Goal: Task Accomplishment & Management: Complete application form

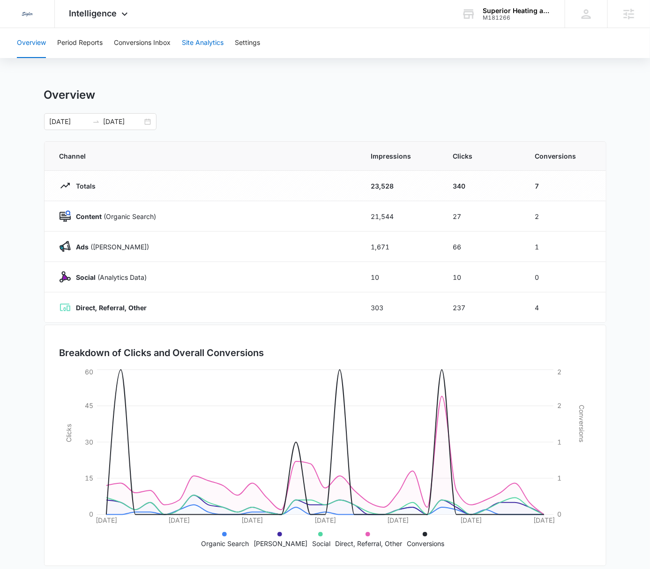
click at [196, 44] on button "Site Analytics" at bounding box center [203, 43] width 42 height 30
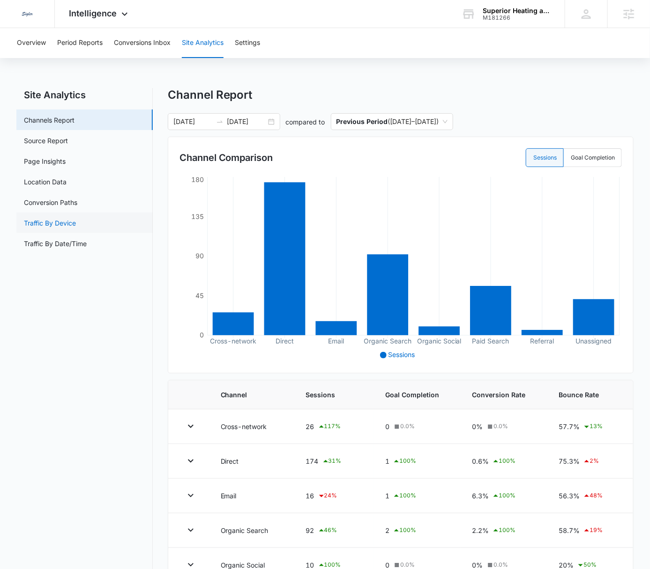
click at [76, 227] on link "Traffic By Device" at bounding box center [50, 223] width 52 height 10
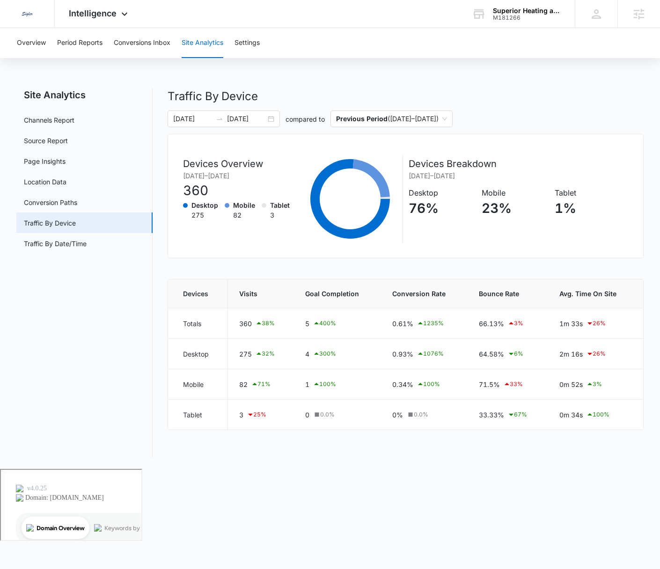
click at [483, 59] on div "Overview Period Reports Conversions Inbox Site Analytics Settings Site Analytic…" at bounding box center [330, 248] width 660 height 441
click at [119, 16] on icon at bounding box center [124, 16] width 11 height 11
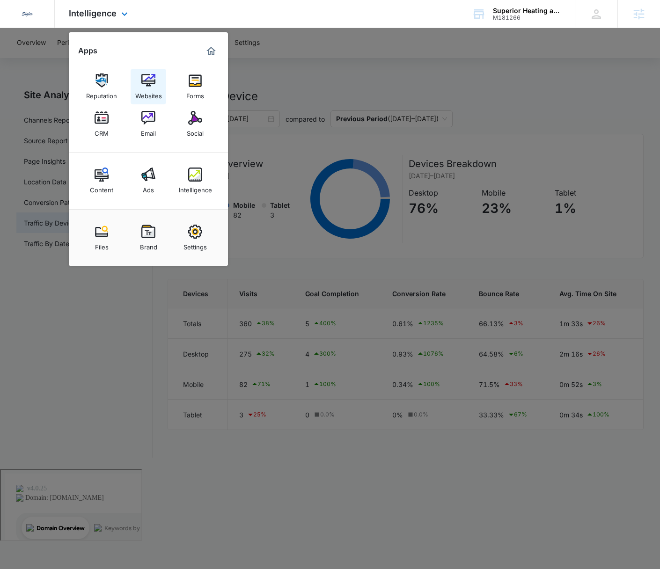
click at [146, 96] on div "Websites" at bounding box center [148, 94] width 27 height 12
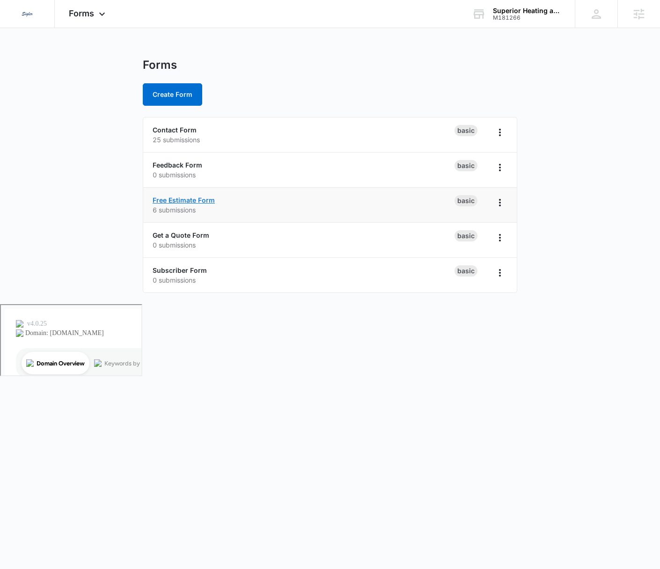
click at [200, 198] on link "Free Estimate Form" at bounding box center [184, 200] width 62 height 8
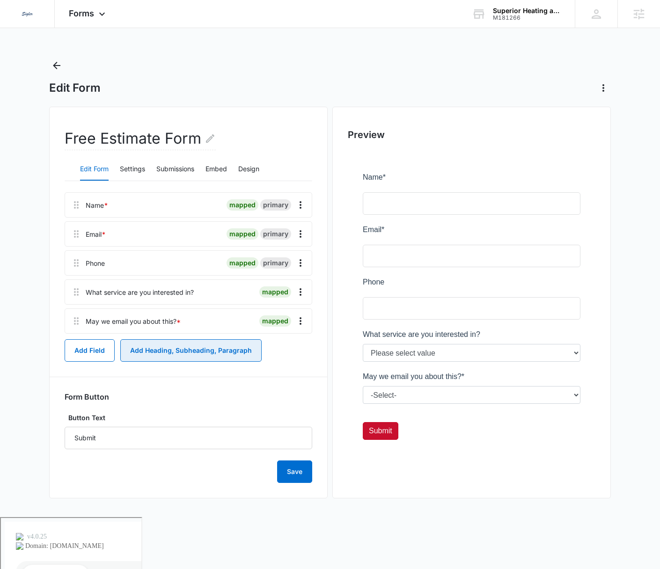
click at [148, 354] on button "Add Heading, Subheading, Paragraph" at bounding box center [190, 351] width 141 height 22
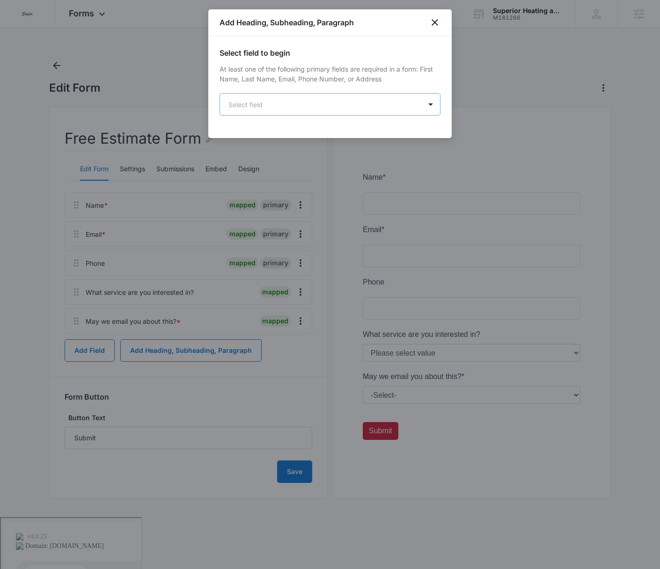
click at [298, 104] on body "Dedicated to Helping You Make Your Customers Comfortable Indoors. We are a mark…" at bounding box center [330, 296] width 660 height 592
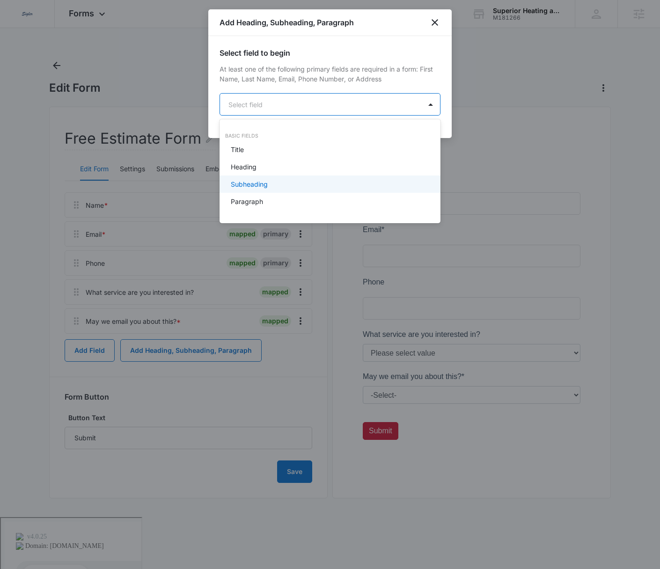
click at [276, 188] on div "Subheading" at bounding box center [329, 184] width 197 height 10
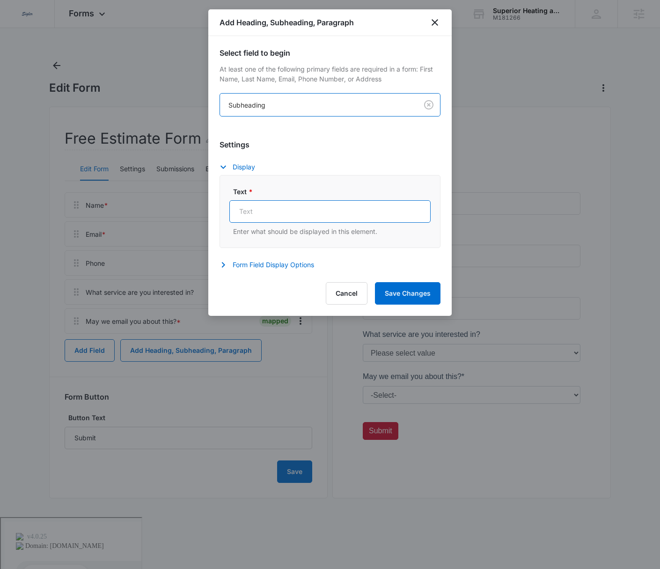
click at [330, 214] on input "Text *" at bounding box center [329, 211] width 201 height 22
drag, startPoint x: 331, startPoint y: 214, endPoint x: 208, endPoint y: 214, distance: 122.7
click at [208, 214] on div "Select field to begin At least one of the following primary fields are required…" at bounding box center [330, 154] width 244 height 237
click at [267, 219] on input "*Free Estimates only apply to Installations. Modified price for repair re-check…" at bounding box center [329, 211] width 201 height 22
click at [334, 214] on input "*Free Estimates only apply to Installations. Modified price for repair re-check…" at bounding box center [329, 211] width 201 height 22
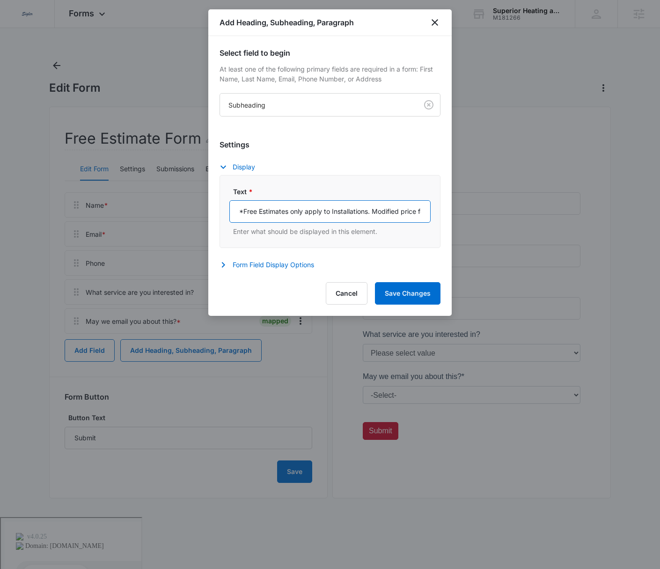
drag, startPoint x: 372, startPoint y: 210, endPoint x: 396, endPoint y: 212, distance: 24.0
click at [396, 212] on input "*Free Estimates only apply to Installations. Modified price for repair re-check…" at bounding box center [329, 211] width 201 height 22
click at [384, 213] on input "*Free Estimates only apply to Installations. Modified price for repair re-check…" at bounding box center [329, 211] width 201 height 22
drag, startPoint x: 374, startPoint y: 210, endPoint x: 415, endPoint y: 213, distance: 41.3
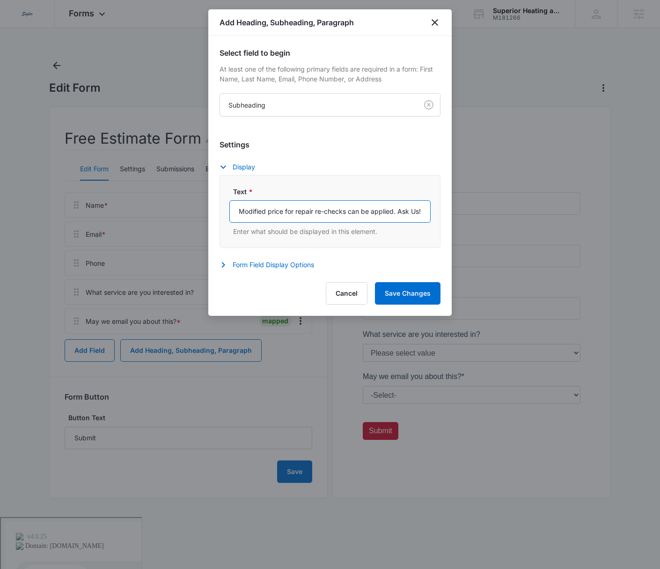
click at [415, 213] on input "*Free Estimates only apply to Installations. Modified price for repair re-check…" at bounding box center [329, 211] width 201 height 22
click at [370, 213] on input "*Free Estimates only apply to Installations. Modified price for repair re-check…" at bounding box center [329, 211] width 201 height 22
click at [356, 210] on input "*Free Estimates only apply to Installations. Modified price for repair re-check…" at bounding box center [329, 211] width 201 height 22
drag, startPoint x: 356, startPoint y: 210, endPoint x: 364, endPoint y: 211, distance: 8.5
click at [356, 210] on input "*Free Estimates only apply to Installations. Modified price for repair re-check…" at bounding box center [329, 211] width 201 height 22
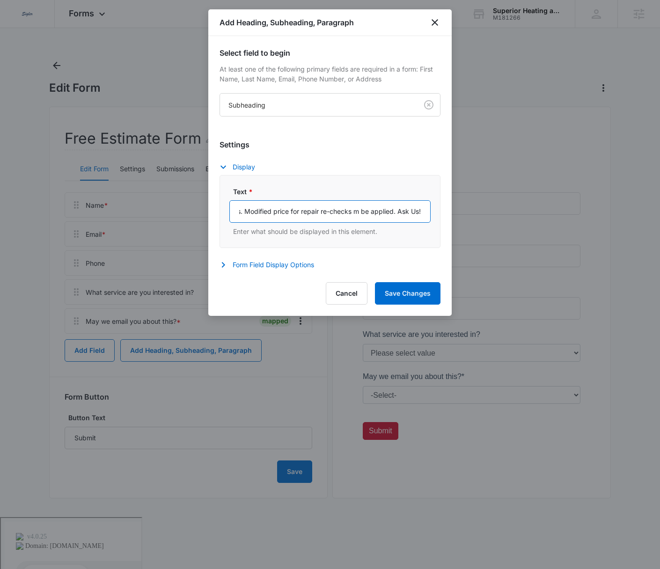
scroll to position [0, 129]
click at [388, 213] on input "*Free Estimates only apply to Installations. Modified price for repair re-check…" at bounding box center [329, 211] width 201 height 22
click at [404, 212] on input "*Free Estimates only apply to Installations. Modified price for repair re-check…" at bounding box center [329, 211] width 201 height 22
click at [361, 208] on input "*Free Estimates only apply to Installations. Modified price for repair re-check…" at bounding box center [329, 211] width 201 height 22
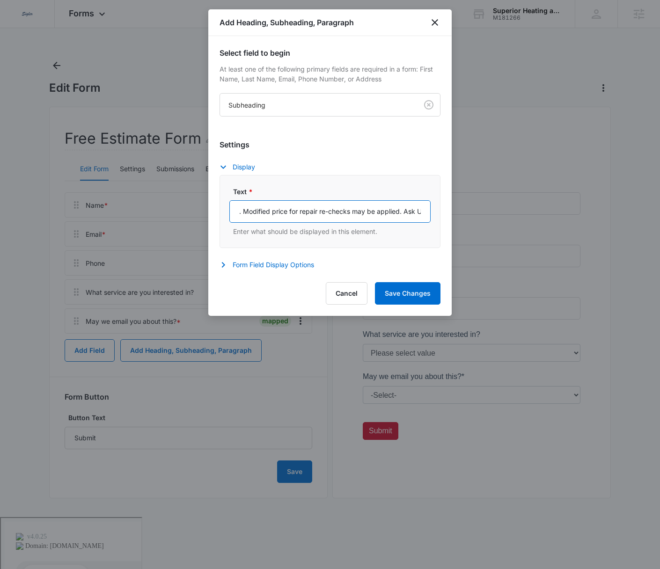
click at [361, 208] on input "*Free Estimates only apply to Installations. Modified price for repair re-check…" at bounding box center [329, 211] width 201 height 22
click at [307, 209] on input "*Free Estimates only apply to Installations. Modified price for repair re-check…" at bounding box center [329, 211] width 201 height 22
drag, startPoint x: 244, startPoint y: 210, endPoint x: 547, endPoint y: 219, distance: 304.1
click at [547, 219] on body "Dedicated to Helping You Make Your Customers Comfortable Indoors. We are a mark…" at bounding box center [330, 296] width 660 height 592
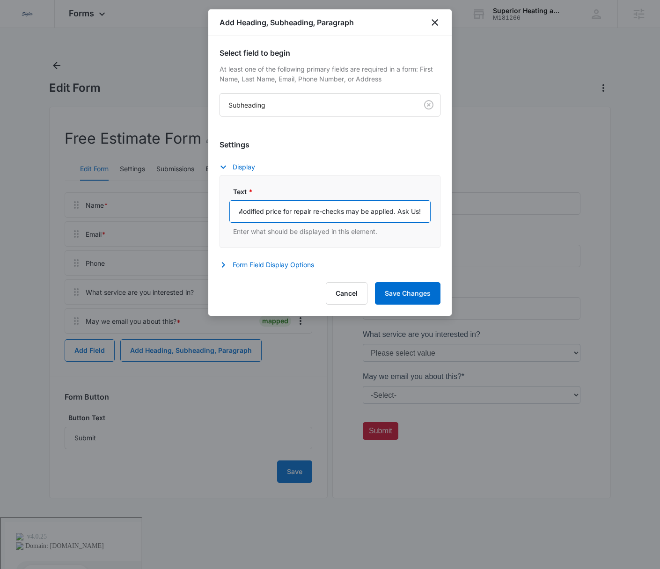
paste input "estimates are for new installations only. A reduced-rate service fee applies to…"
click at [329, 212] on input "*Free estimates are for new installations only. A reduced-rate service fee appl…" at bounding box center [329, 211] width 201 height 22
click at [375, 211] on input "*Free estimates are for new installations only. A reduced-rate service fee may …" at bounding box center [329, 211] width 201 height 22
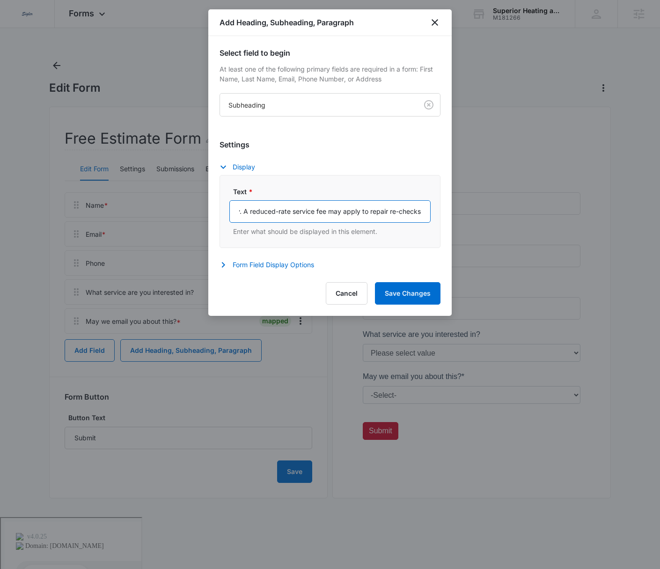
click at [396, 213] on input "*Free estimates are for new installations only. A reduced-rate service fee may …" at bounding box center [329, 211] width 201 height 22
drag, startPoint x: 371, startPoint y: 214, endPoint x: 427, endPoint y: 214, distance: 56.2
click at [427, 214] on input "*Free estimates are for new installations only. A reduced-rate service fee may …" at bounding box center [329, 211] width 201 height 22
click at [405, 213] on input "*Free estimates are for new installations only. A reduced-rate service fee may …" at bounding box center [329, 211] width 201 height 22
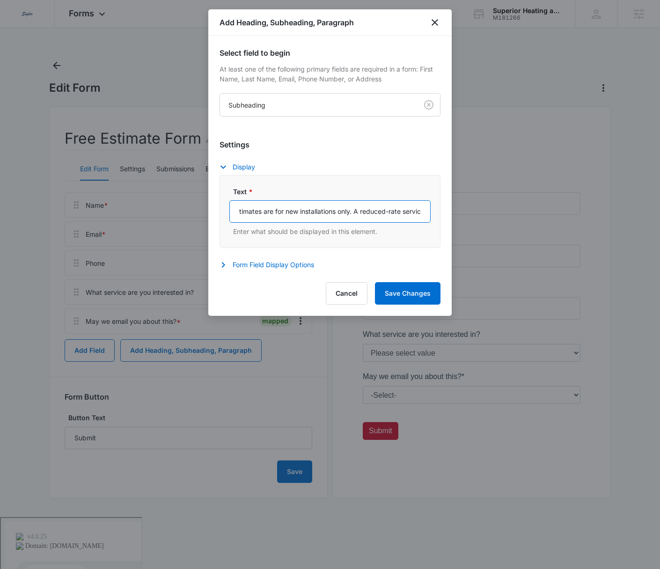
scroll to position [0, 0]
drag, startPoint x: 406, startPoint y: 213, endPoint x: 232, endPoint y: 212, distance: 173.3
click at [232, 212] on input "*Free estimates are for new installations only. A reduced-rate service fee may …" at bounding box center [329, 211] width 201 height 22
click at [302, 213] on input "*Free estimates are for new installations only. A reduced-rate service fee may …" at bounding box center [329, 211] width 201 height 22
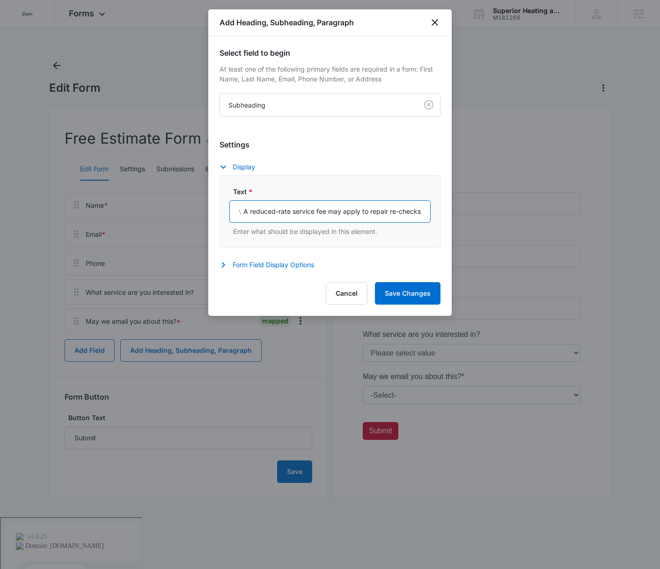
drag, startPoint x: 352, startPoint y: 213, endPoint x: 441, endPoint y: 210, distance: 89.0
click at [441, 210] on div "Select field to begin At least one of the following primary fields are required…" at bounding box center [330, 154] width 244 height 237
click at [422, 212] on input "*Free estimates are for new installations only. A reduced-rate service fee may …" at bounding box center [329, 211] width 201 height 22
type input "*Free estimates are for new installations only. A reduced-rate service fee may …"
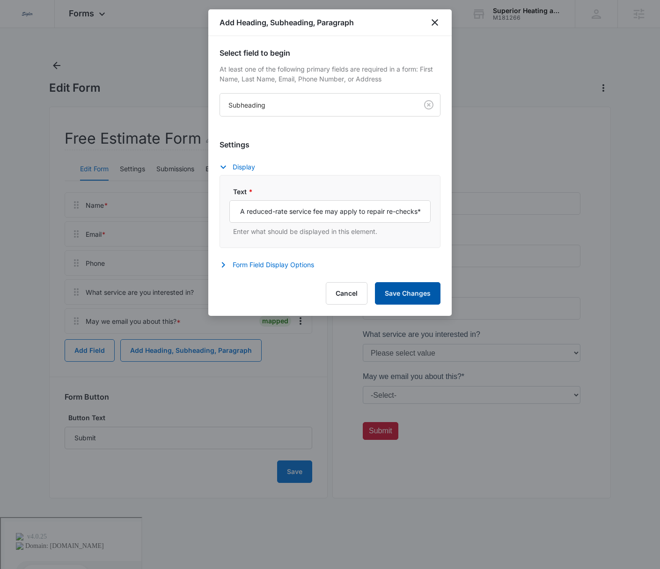
click at [406, 288] on button "Save Changes" at bounding box center [408, 293] width 66 height 22
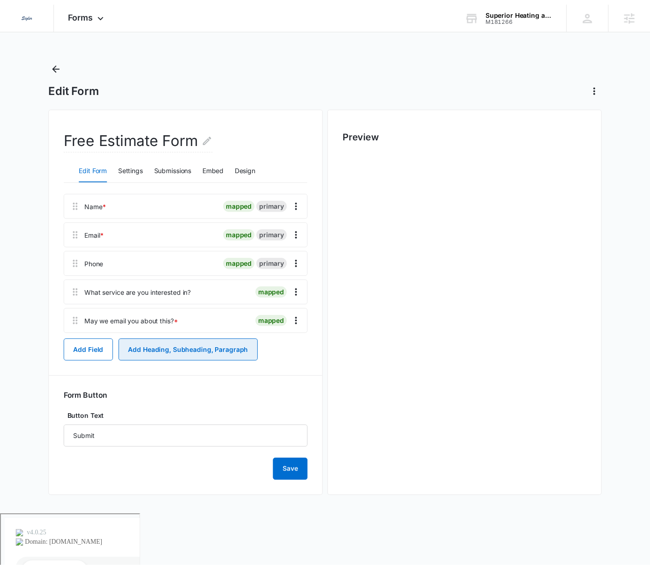
scroll to position [0, 0]
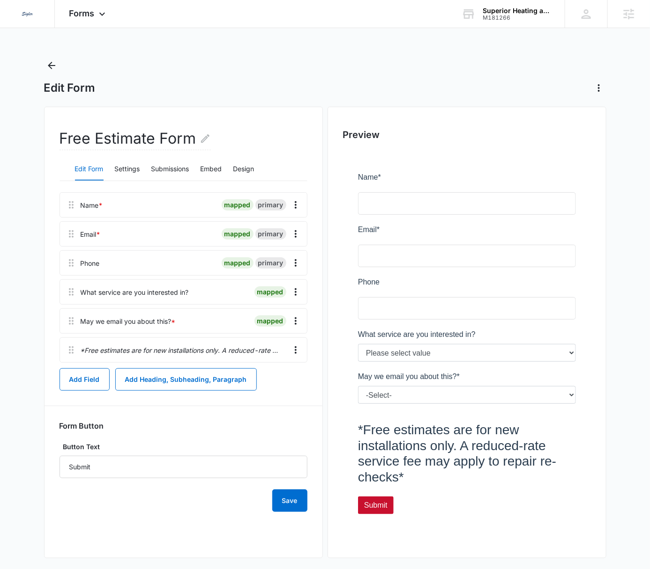
click at [172, 351] on p "*Free estimates are for new installations only. A reduced-rate service fee may …" at bounding box center [181, 351] width 200 height 10
drag, startPoint x: 410, startPoint y: 475, endPoint x: 354, endPoint y: 434, distance: 69.3
click at [353, 434] on div at bounding box center [467, 347] width 248 height 392
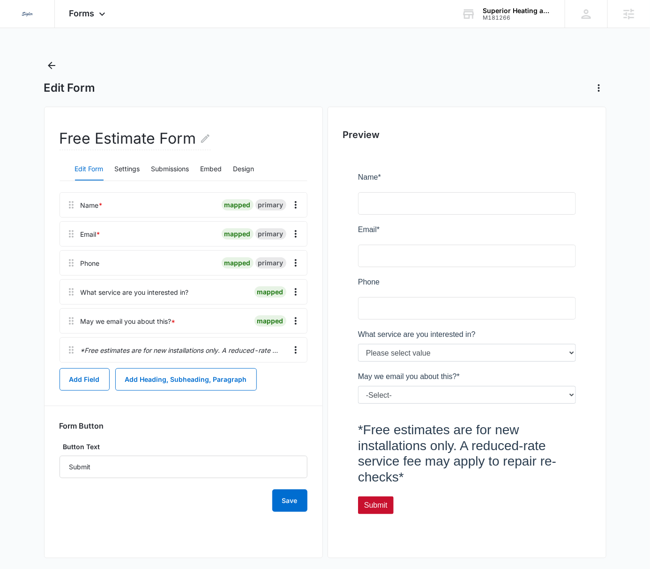
drag, startPoint x: 358, startPoint y: 424, endPoint x: 386, endPoint y: 447, distance: 36.6
click at [384, 440] on div at bounding box center [467, 347] width 248 height 392
click at [298, 351] on icon "Overflow Menu" at bounding box center [295, 350] width 11 height 11
click at [280, 370] on button "Edit" at bounding box center [276, 377] width 53 height 14
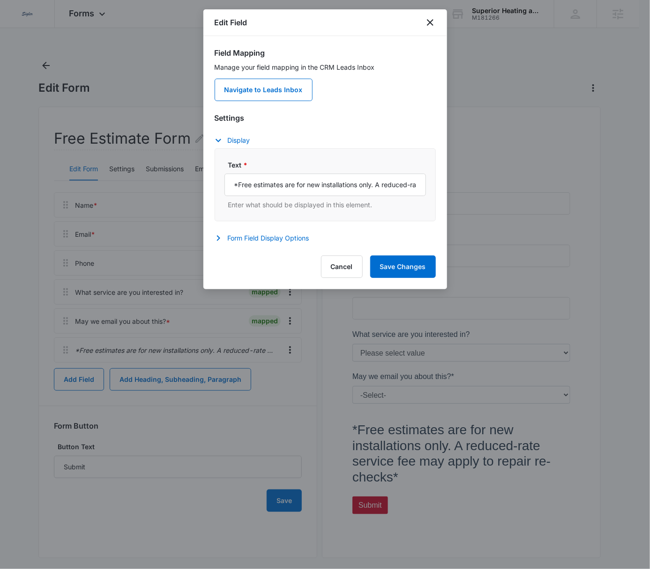
click at [300, 285] on div "Edit Field Field Mapping Manage your field mapping in the CRM Leads Inbox Navig…" at bounding box center [325, 149] width 244 height 280
click at [301, 185] on input "*Free estimates are for new installations only. A reduced-rate service fee may …" at bounding box center [324, 185] width 201 height 22
click at [219, 234] on icon "button" at bounding box center [218, 238] width 11 height 11
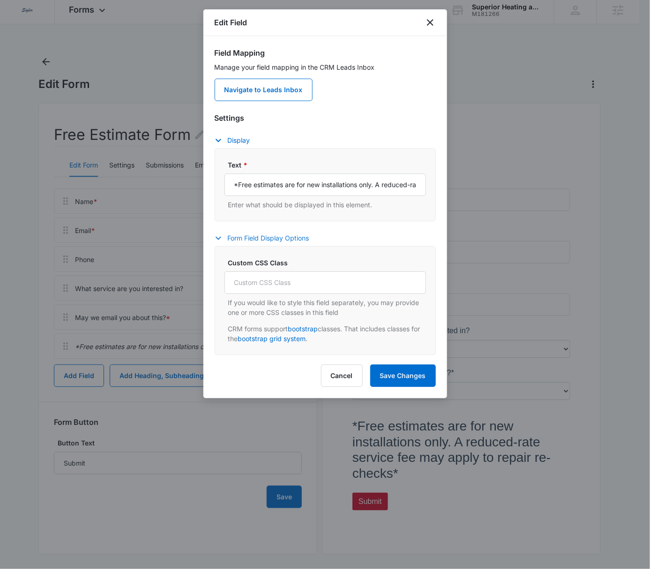
scroll to position [8, 0]
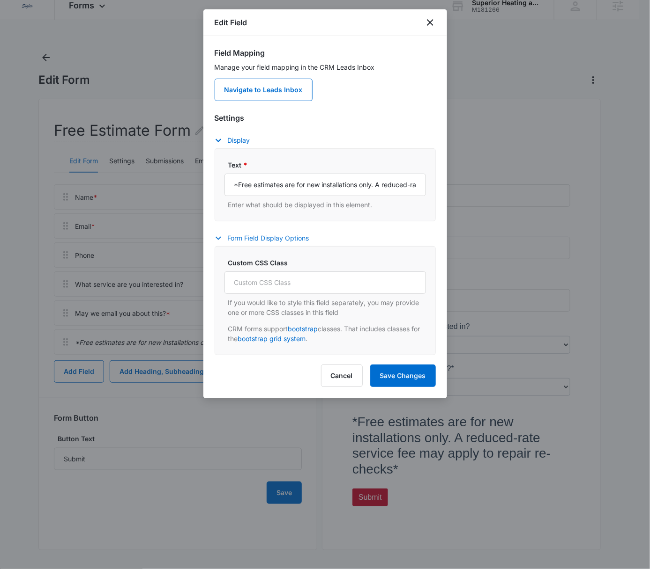
click at [217, 238] on icon "button" at bounding box center [218, 238] width 6 height 3
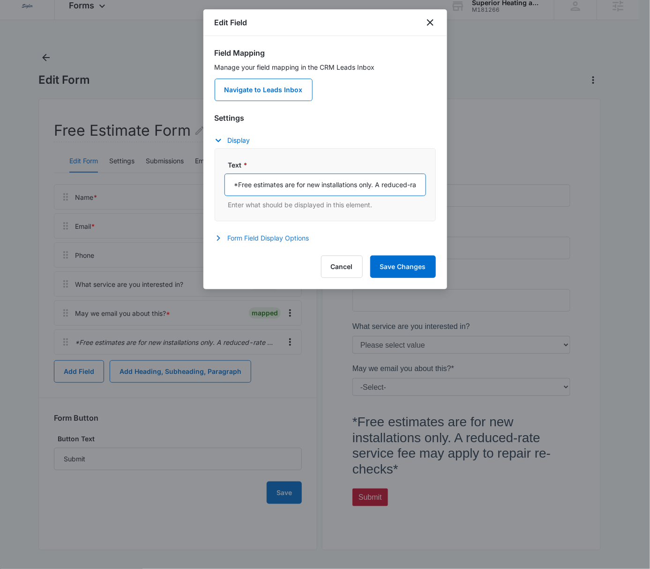
click at [327, 181] on input "*Free estimates are for new installations only. A reduced-rate service fee may …" at bounding box center [324, 185] width 201 height 22
click at [429, 24] on icon "close" at bounding box center [429, 22] width 11 height 11
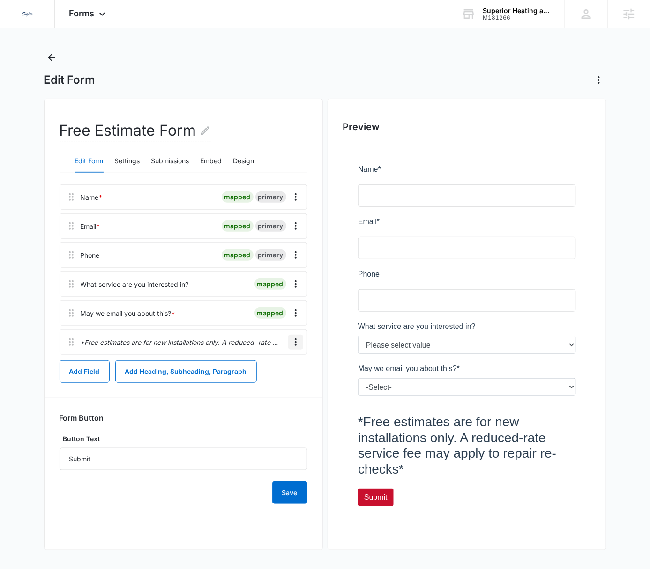
click at [297, 344] on icon "Overflow Menu" at bounding box center [295, 342] width 11 height 11
click at [106, 372] on button "Add Field" at bounding box center [84, 372] width 50 height 22
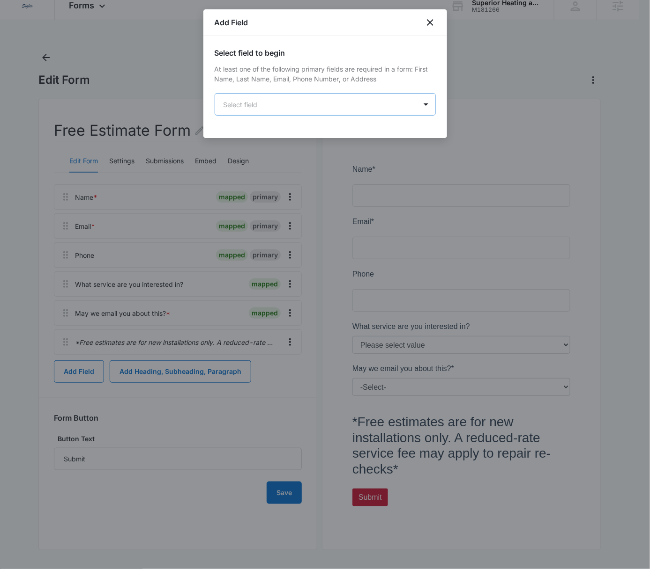
click at [334, 100] on body "Dedicated to Helping You Make Your Customers Comfortable Indoors. We are a mark…" at bounding box center [325, 318] width 650 height 652
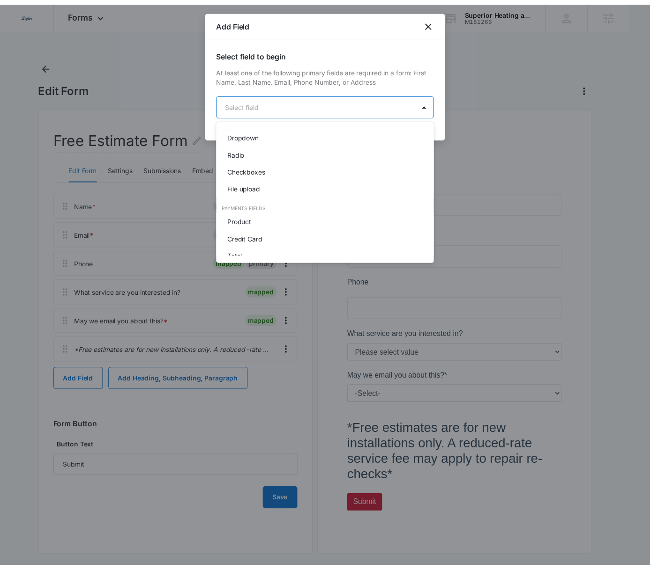
scroll to position [237, 0]
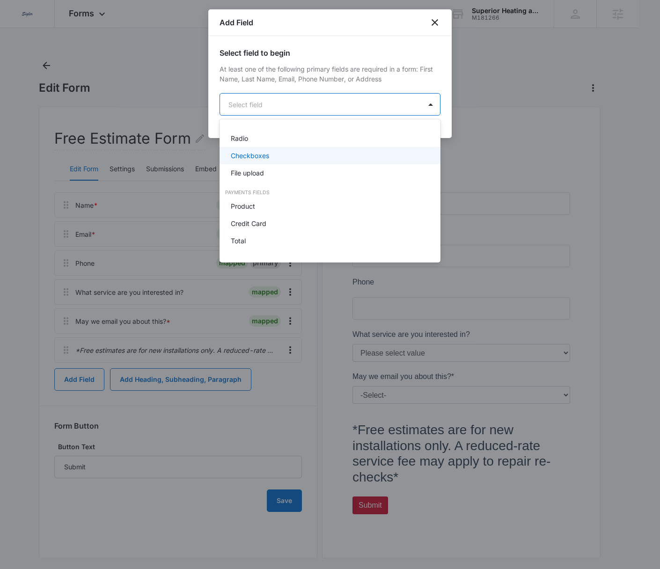
click at [435, 22] on div at bounding box center [330, 284] width 660 height 569
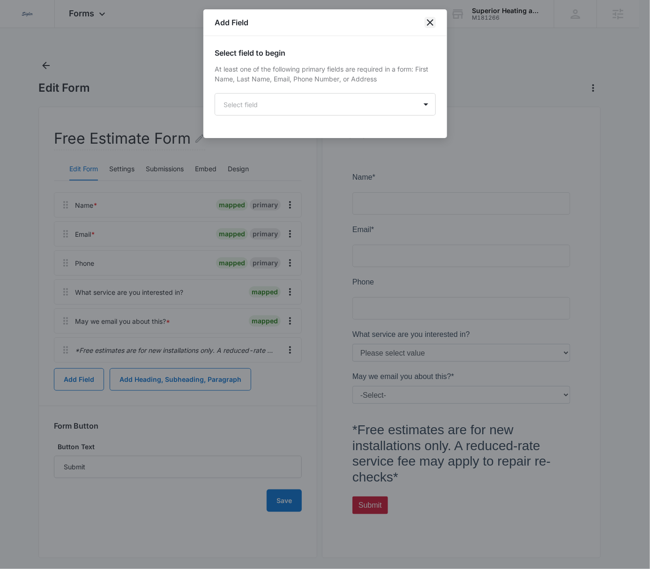
click at [435, 21] on icon "close" at bounding box center [429, 22] width 11 height 11
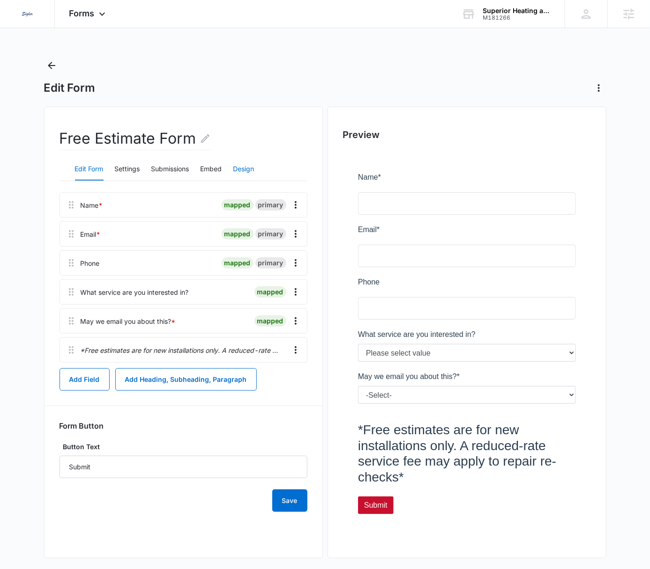
click at [239, 173] on button "Design" at bounding box center [243, 169] width 21 height 22
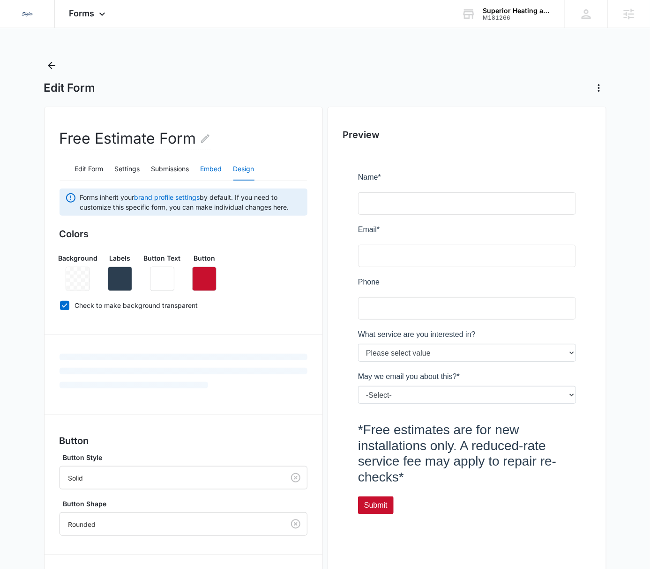
click at [210, 168] on button "Embed" at bounding box center [211, 169] width 22 height 22
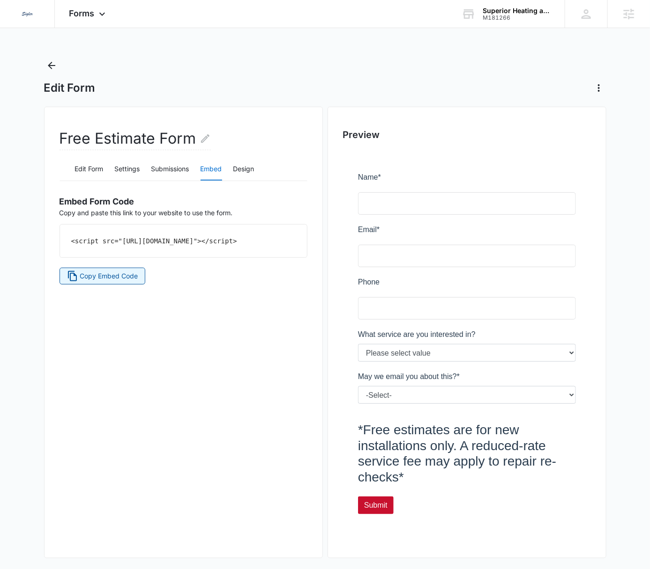
click at [126, 281] on span "Copy Embed Code" at bounding box center [109, 276] width 58 height 10
click at [243, 165] on button "Design" at bounding box center [243, 169] width 21 height 22
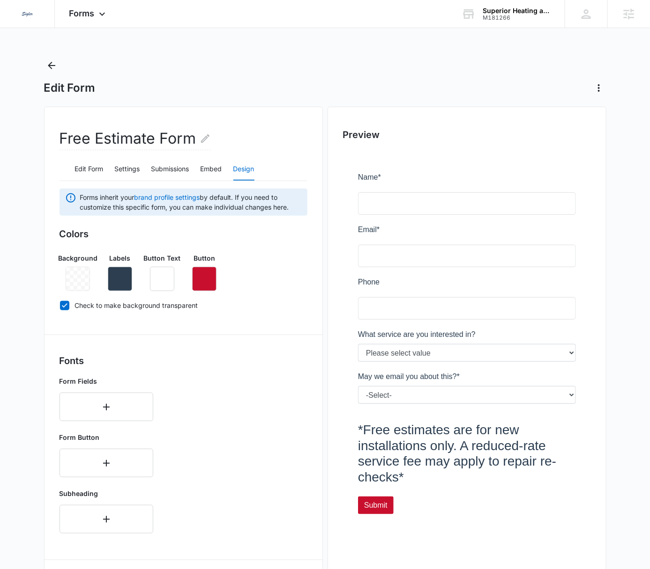
scroll to position [244, 0]
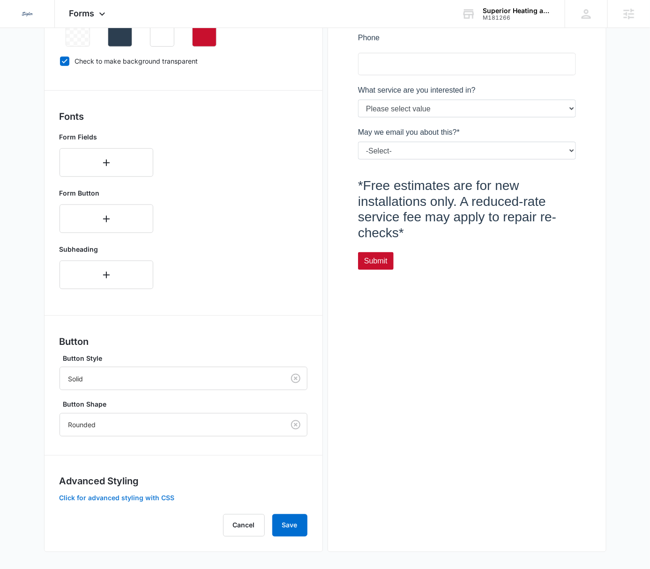
click at [157, 500] on button "Click for advanced styling with CSS" at bounding box center [116, 498] width 115 height 7
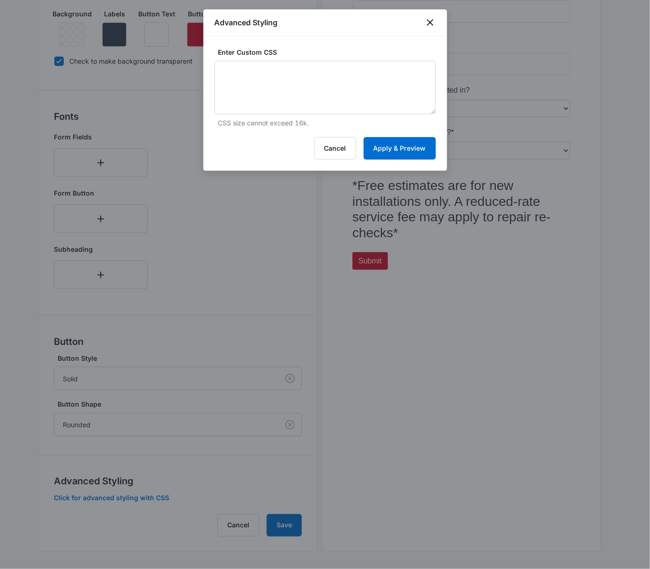
click at [292, 59] on div "Enter Custom CSS CSS size cannot exceed 16k." at bounding box center [324, 87] width 221 height 81
click at [288, 76] on textarea at bounding box center [324, 87] width 221 height 53
paste textarea "#form-67f009d2364afe838f024952 .note { font-size: 0.75rem !important; line-heig…"
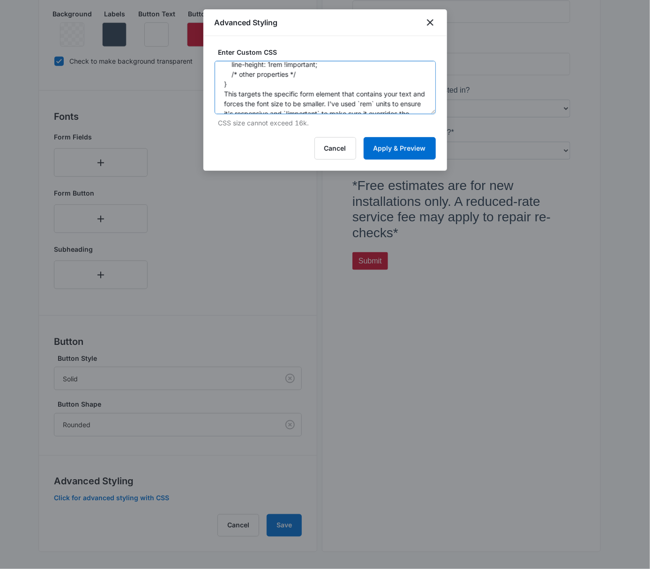
scroll to position [89, 0]
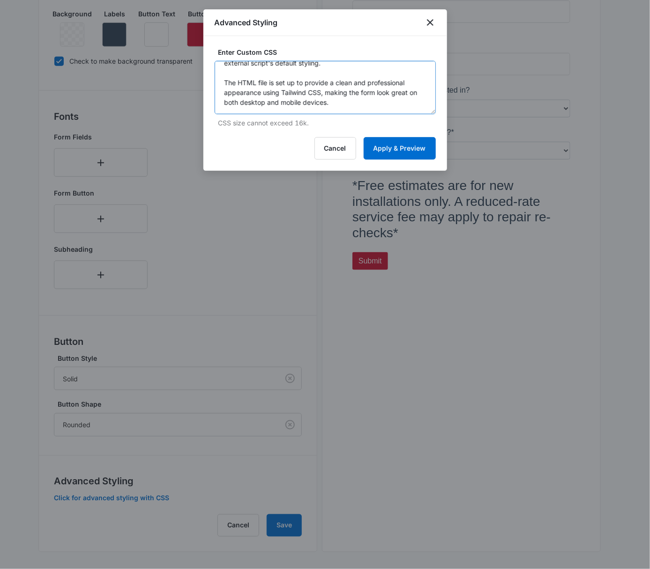
drag, startPoint x: 222, startPoint y: 92, endPoint x: 377, endPoint y: 118, distance: 157.6
click at [377, 118] on div "Enter Custom CSS #form-67f009d2364afe838f024952 .note { font-size: 0.75rem !imp…" at bounding box center [324, 87] width 221 height 81
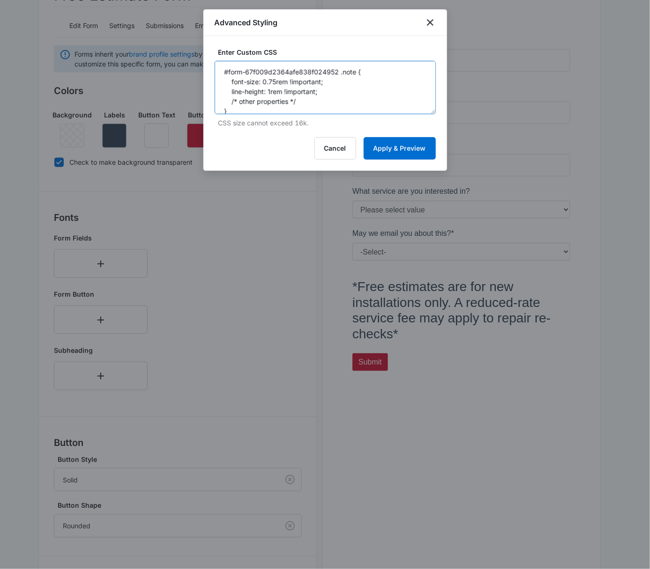
scroll to position [0, 0]
type textarea "#form-67f009d2364afe838f024952 .note { font-size: 0.75rem !important; line-heig…"
click at [399, 152] on button "Apply & Preview" at bounding box center [399, 148] width 72 height 22
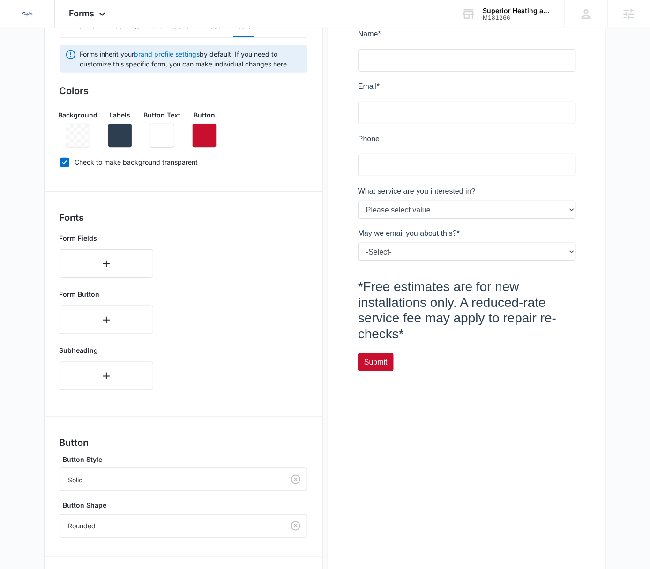
scroll to position [244, 0]
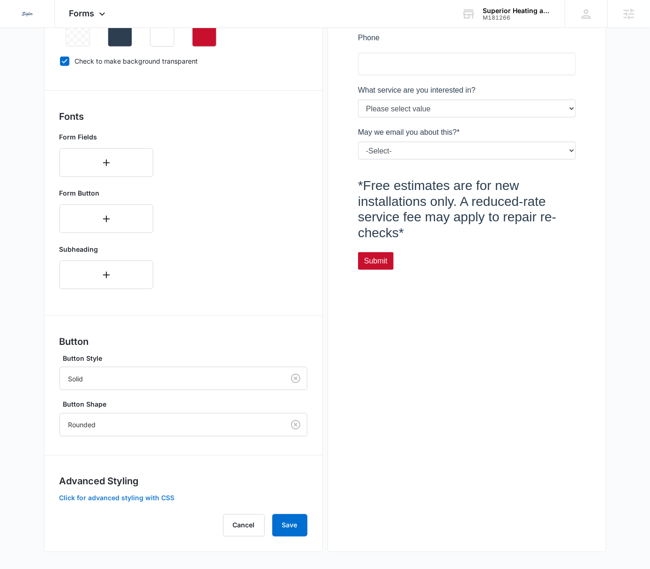
click at [149, 498] on button "Click for advanced styling with CSS" at bounding box center [116, 498] width 115 height 7
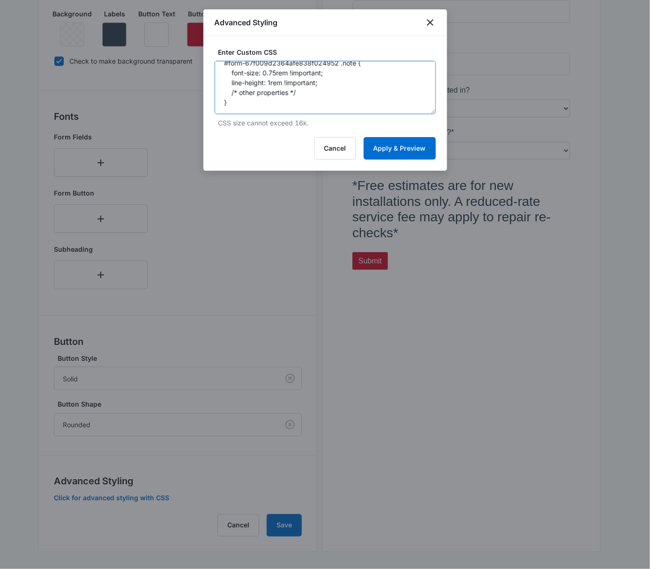
scroll to position [0, 0]
drag, startPoint x: 163, startPoint y: 15, endPoint x: 168, endPoint y: 7, distance: 9.6
click at [166, 8] on body "Dedicated to Helping You Make Your Customers Comfortable Indoors. We are a mark…" at bounding box center [325, 201] width 650 height 890
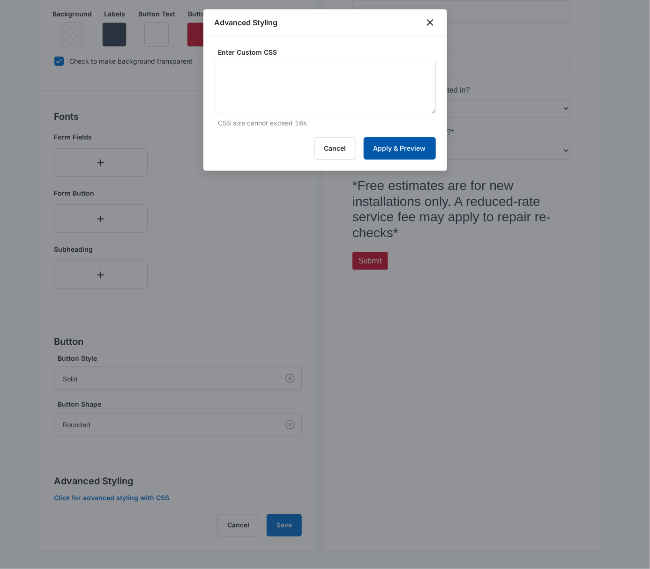
click at [392, 149] on button "Apply & Preview" at bounding box center [399, 148] width 72 height 22
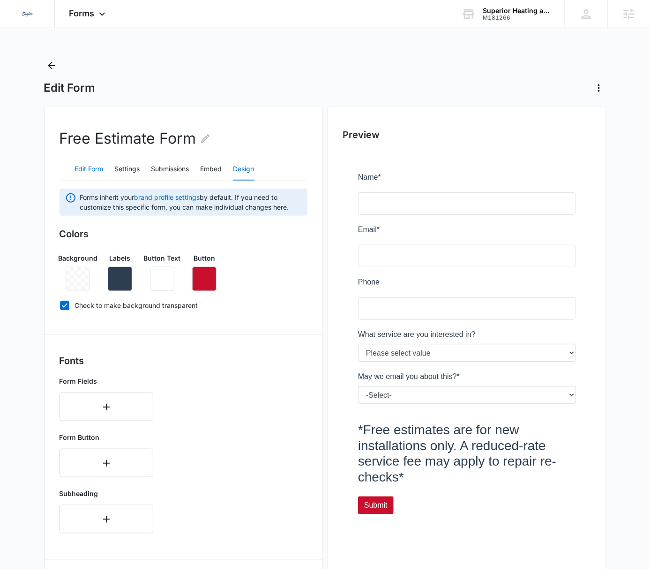
click at [92, 169] on button "Edit Form" at bounding box center [89, 169] width 29 height 22
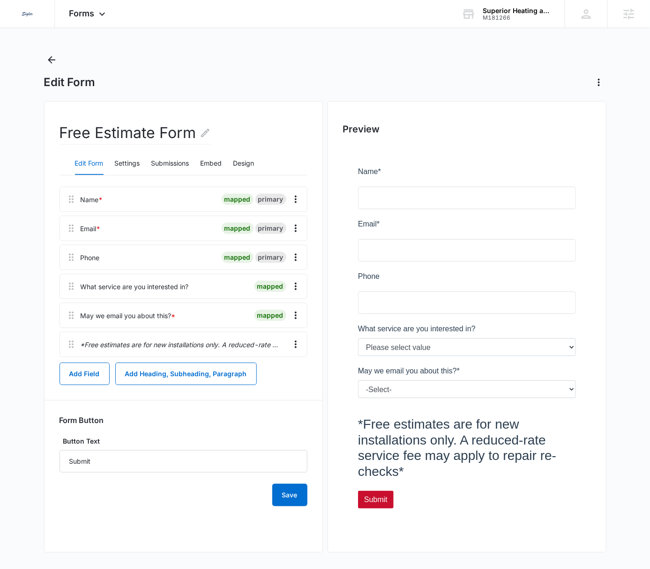
scroll to position [8, 0]
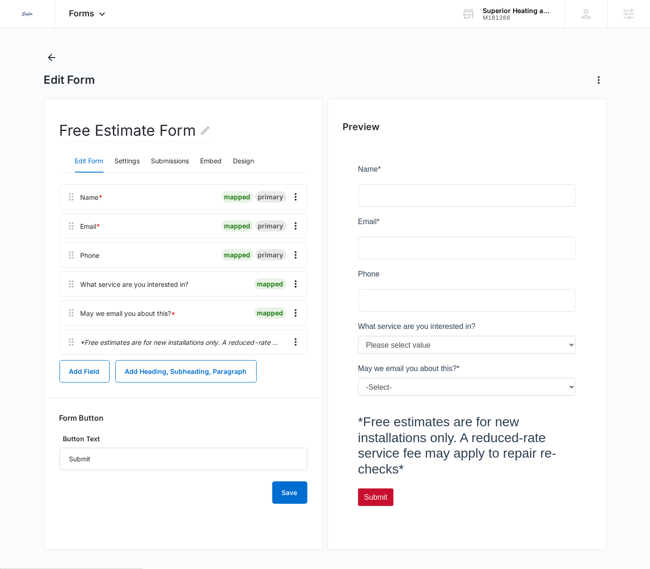
click at [258, 343] on p "*Free estimates are for new installations only. A reduced-rate service fee may …" at bounding box center [181, 343] width 200 height 10
copy p "*Free estimates are for new installations only. A reduced-rate service fee may …"
click at [280, 370] on div "Add Field Add Heading, Subheading, Paragraph" at bounding box center [183, 372] width 248 height 22
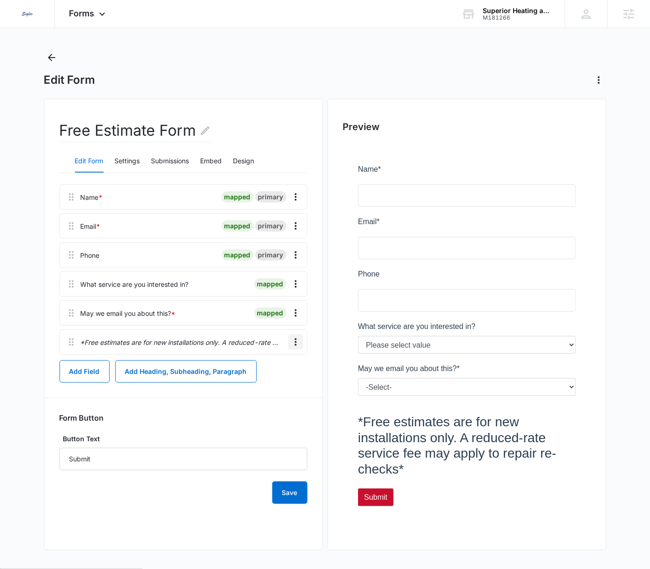
click at [290, 345] on icon "Overflow Menu" at bounding box center [295, 342] width 11 height 11
click at [281, 380] on button "Delete" at bounding box center [276, 383] width 53 height 14
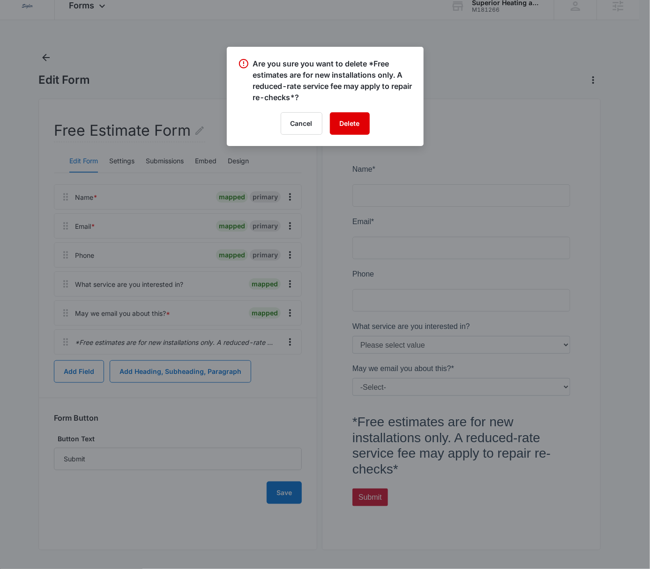
click at [354, 123] on button "Delete" at bounding box center [350, 123] width 40 height 22
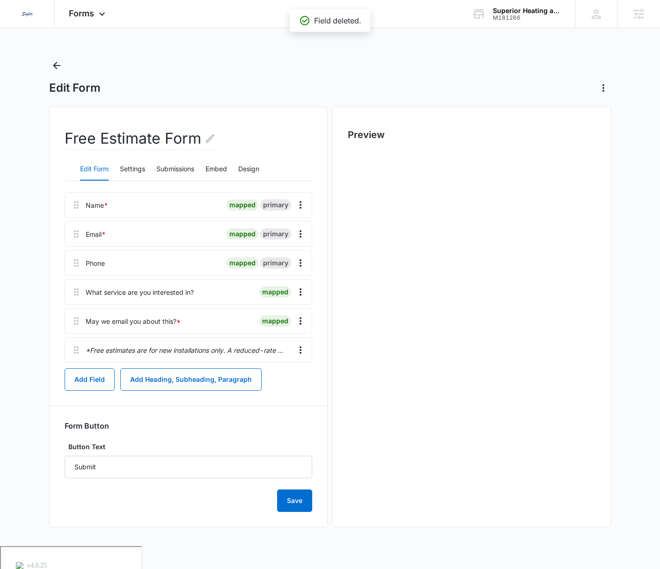
scroll to position [0, 0]
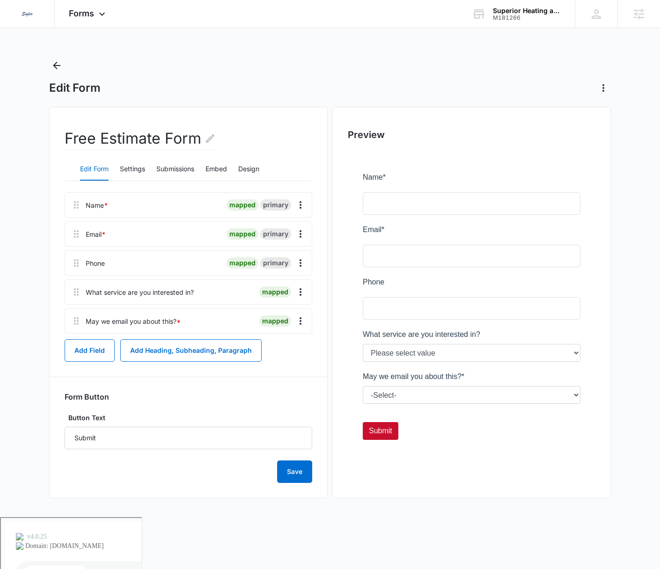
click at [239, 68] on div "Edit Form" at bounding box center [330, 76] width 562 height 37
click at [106, 15] on div "Forms Apps Reputation Websites Forms CRM Email Social Content Ads Intelligence …" at bounding box center [88, 14] width 67 height 28
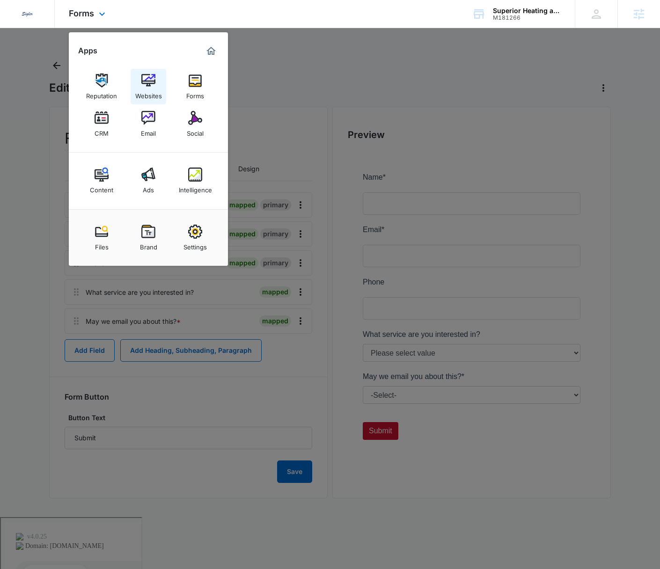
click at [148, 85] on img at bounding box center [148, 81] width 14 height 14
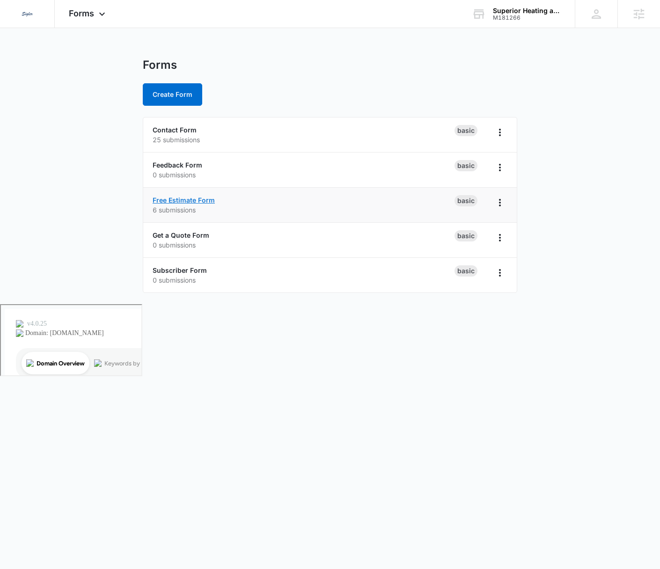
click at [199, 198] on link "Free Estimate Form" at bounding box center [184, 200] width 62 height 8
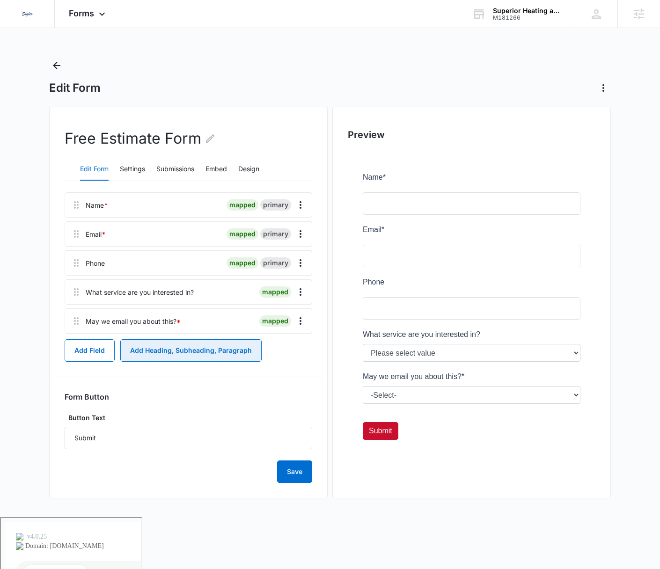
click at [170, 343] on button "Add Heading, Subheading, Paragraph" at bounding box center [190, 351] width 141 height 22
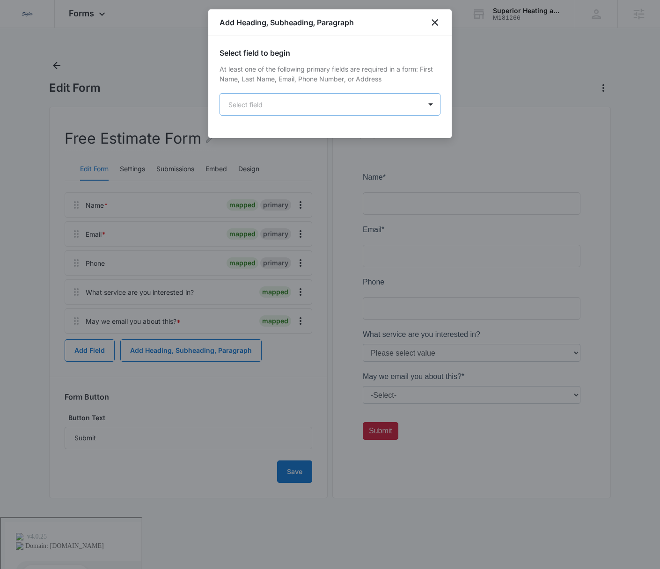
click at [332, 106] on body "Dedicated to Helping You Make Your Customers Comfortable Indoors. We are a mark…" at bounding box center [330, 296] width 660 height 592
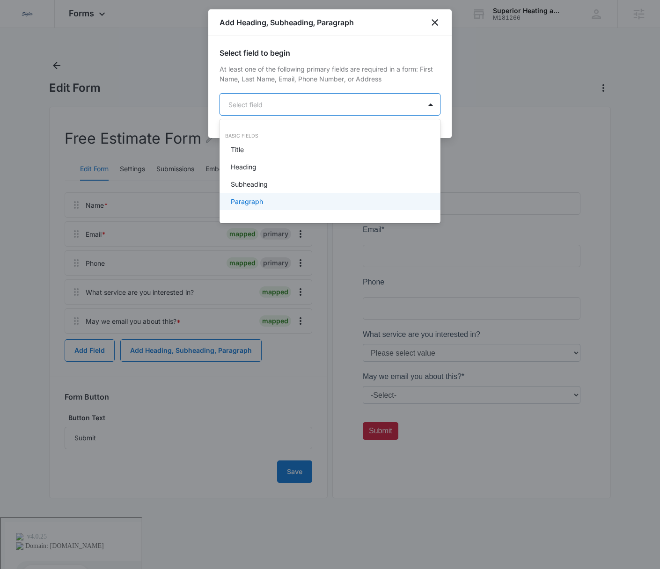
click at [281, 199] on div "Paragraph" at bounding box center [329, 202] width 197 height 10
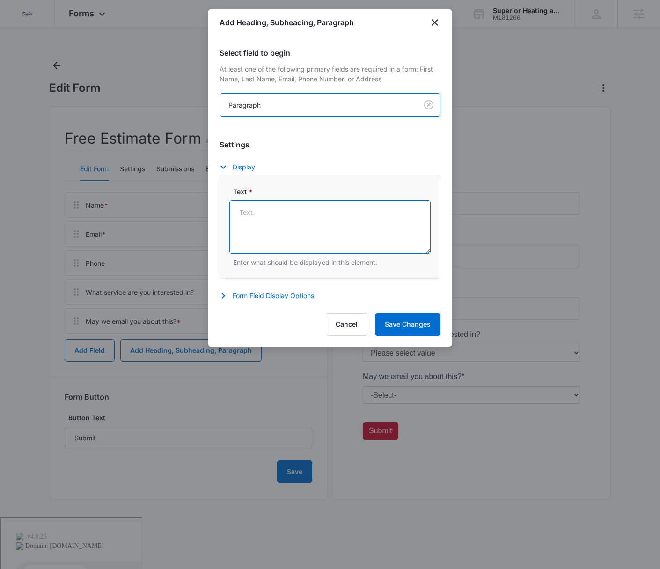
click at [278, 212] on textarea "Text *" at bounding box center [329, 226] width 201 height 53
paste textarea "*Free estimates are for new installations only. A reduced-rate service fee may …"
type textarea "*Free estimates are for new installations only. A reduced-rate service fee may …"
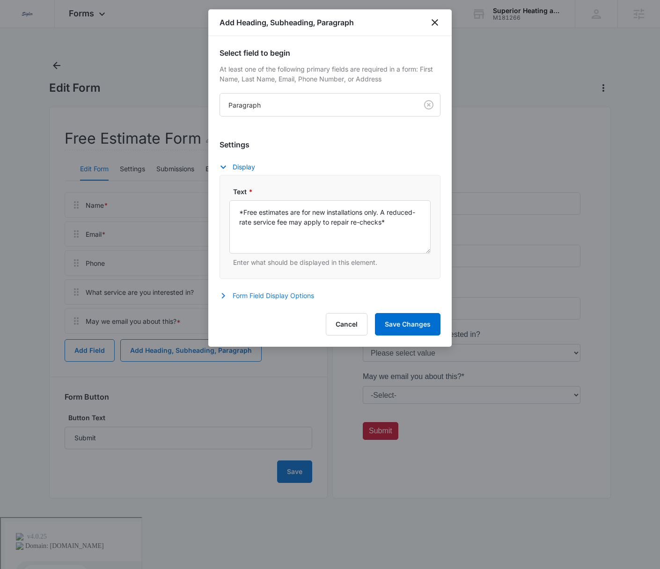
click at [258, 294] on button "Form Field Display Options" at bounding box center [272, 295] width 104 height 11
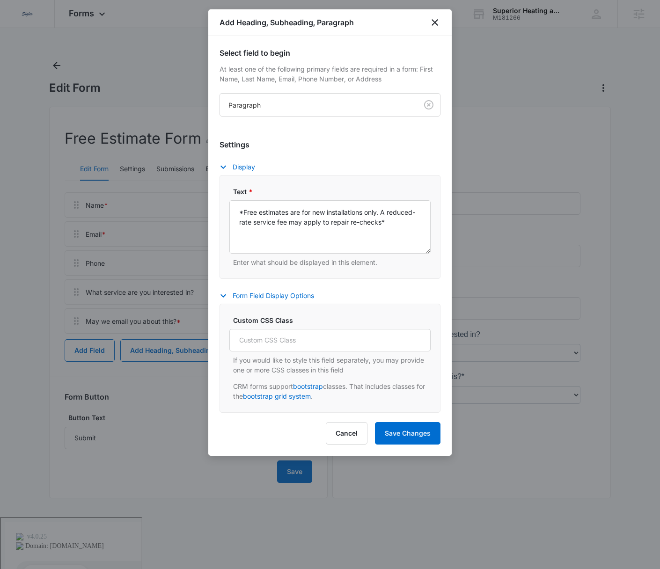
click at [271, 319] on label "Custom CSS Class" at bounding box center [333, 321] width 201 height 10
click at [271, 329] on input "Custom CSS Class" at bounding box center [329, 340] width 201 height 22
click at [271, 319] on label "Custom CSS Class" at bounding box center [333, 321] width 201 height 10
click at [271, 329] on input "Custom CSS Class" at bounding box center [329, 340] width 201 height 22
click at [271, 319] on label "Custom CSS Class" at bounding box center [333, 321] width 201 height 10
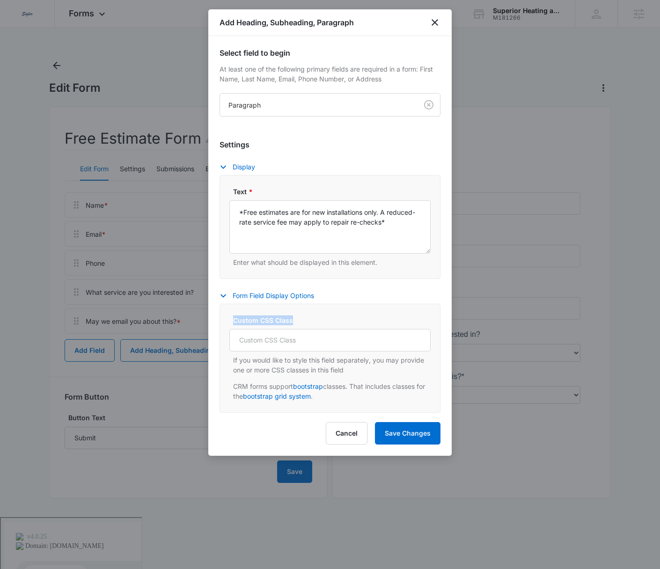
click at [271, 329] on input "Custom CSS Class" at bounding box center [329, 340] width 201 height 22
copy label "Custom CSS Class"
click at [363, 372] on p "If you would like to style this field separately, you may provide one or more C…" at bounding box center [332, 365] width 198 height 20
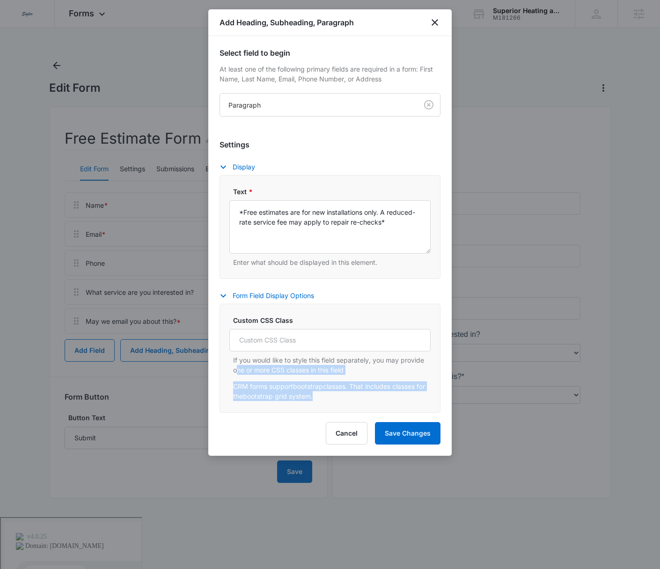
drag, startPoint x: 333, startPoint y: 398, endPoint x: 237, endPoint y: 370, distance: 99.8
click at [237, 370] on span "If you would like to style this field separately, you may provide one or more C…" at bounding box center [332, 378] width 198 height 46
click at [323, 368] on p "If you would like to style this field separately, you may provide one or more C…" at bounding box center [332, 365] width 198 height 20
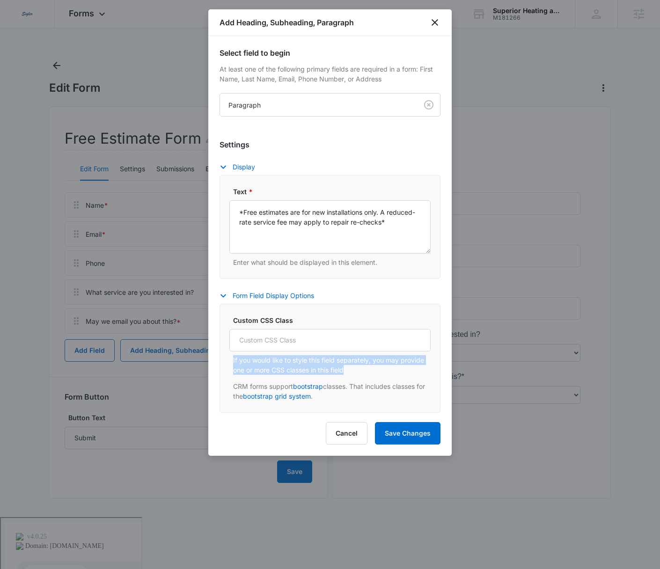
drag, startPoint x: 360, startPoint y: 372, endPoint x: 231, endPoint y: 358, distance: 130.0
click at [231, 358] on div "Custom CSS Class If you would like to style this field separately, you may prov…" at bounding box center [329, 359] width 201 height 86
copy p "If you would like to style this field separately, you may provide one or more C…"
click at [404, 271] on div "Text * *Free estimates are for new installations only. A reduced-rate service f…" at bounding box center [330, 227] width 221 height 104
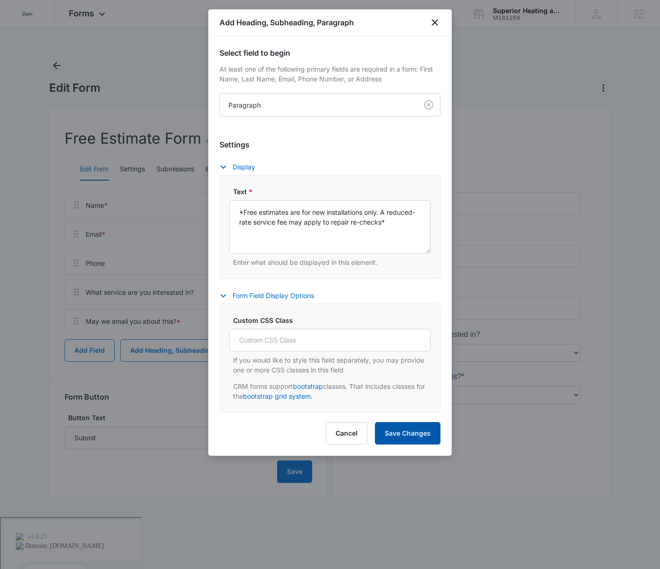
click at [409, 429] on button "Save Changes" at bounding box center [408, 433] width 66 height 22
click at [371, 217] on textarea "*Free estimates are for new installations only. A reduced-rate service fee may …" at bounding box center [329, 226] width 201 height 53
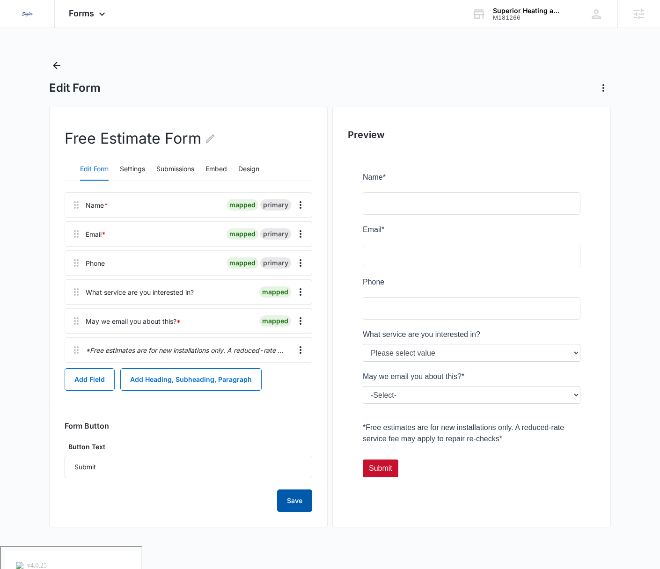
click at [300, 505] on button "Save" at bounding box center [294, 501] width 35 height 22
